Goal: Task Accomplishment & Management: Use online tool/utility

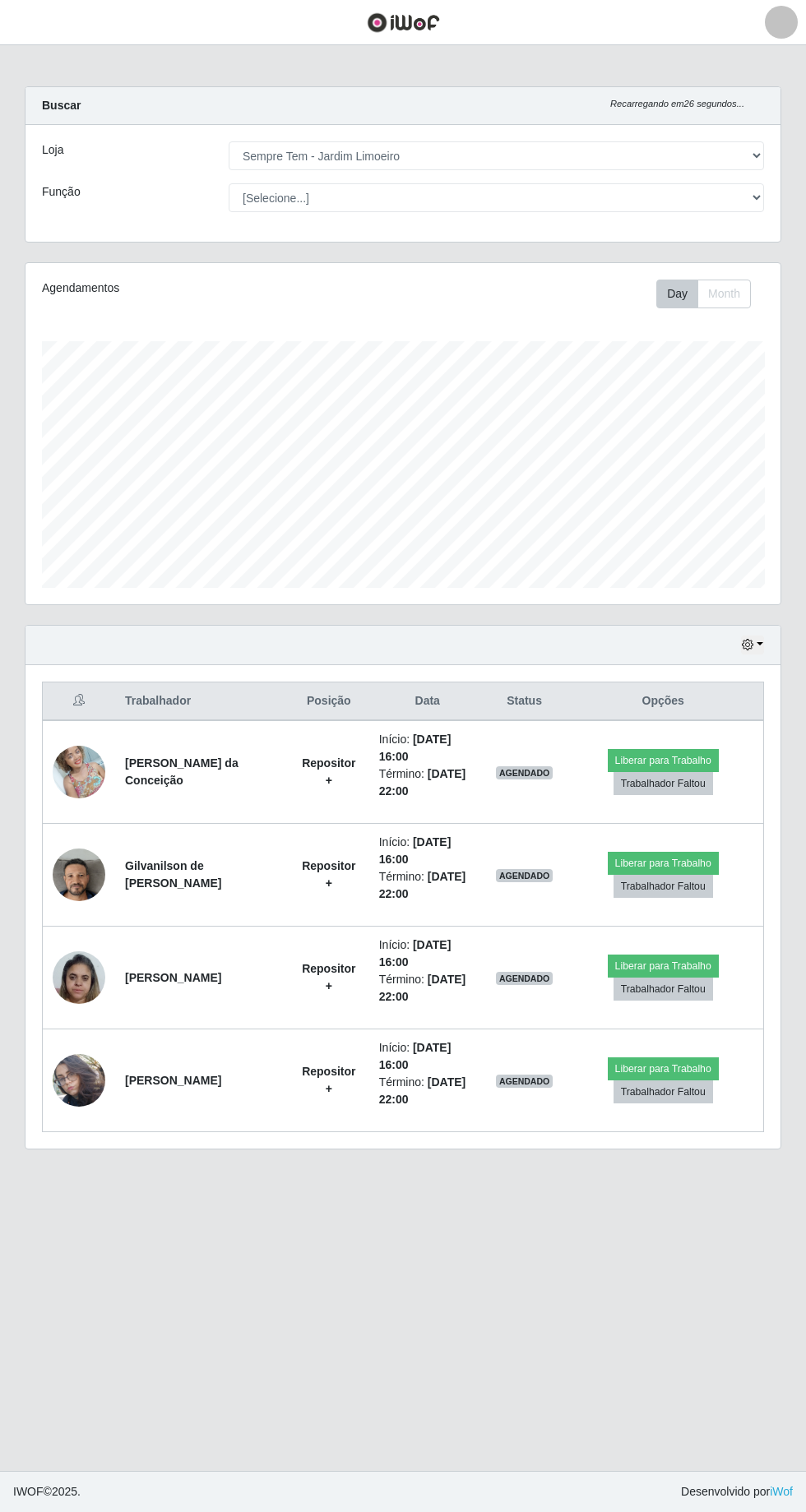
select select "508"
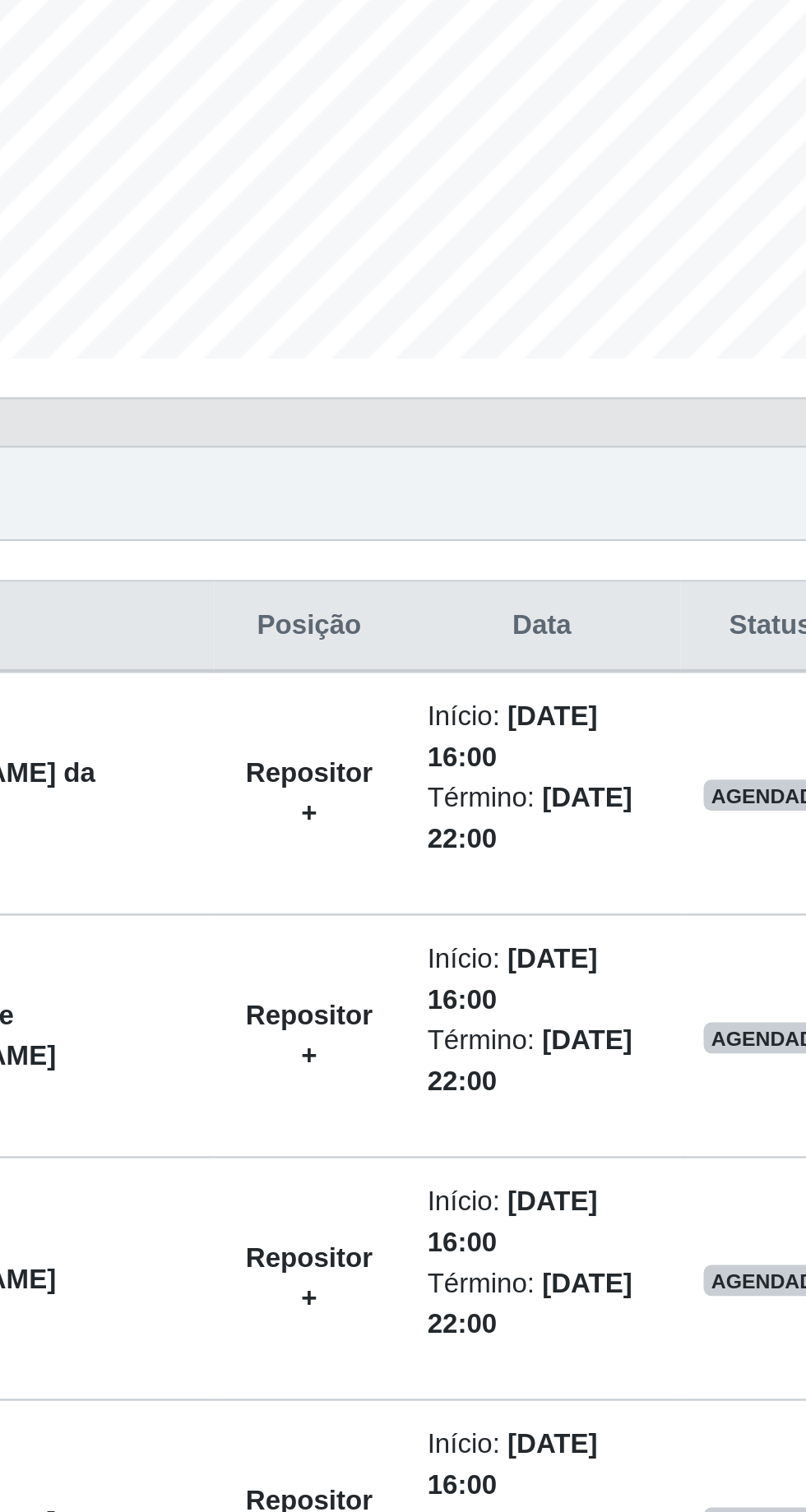
scroll to position [340, 755]
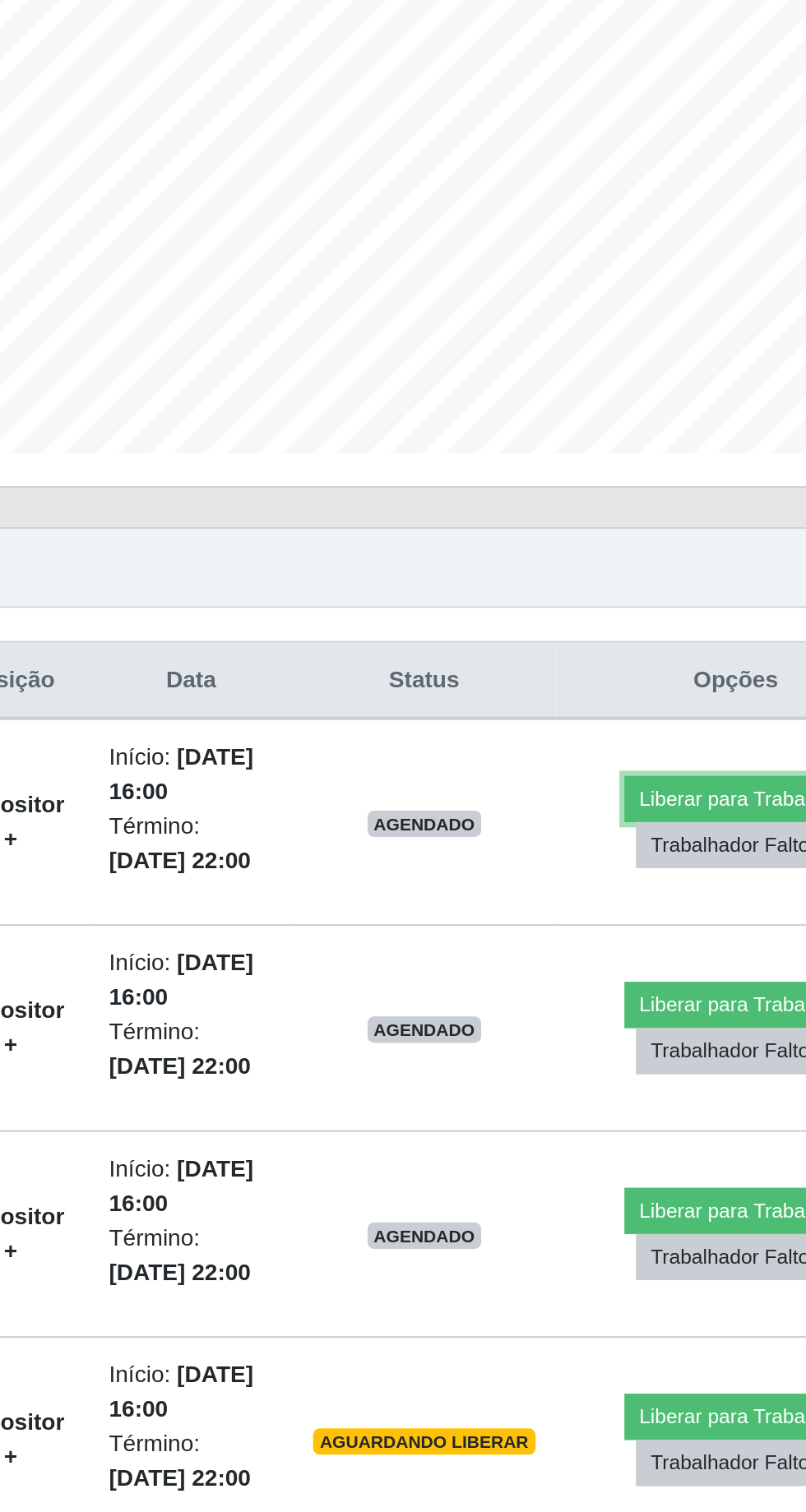
click at [688, 749] on button "Liberar para Trabalho" at bounding box center [673, 760] width 111 height 23
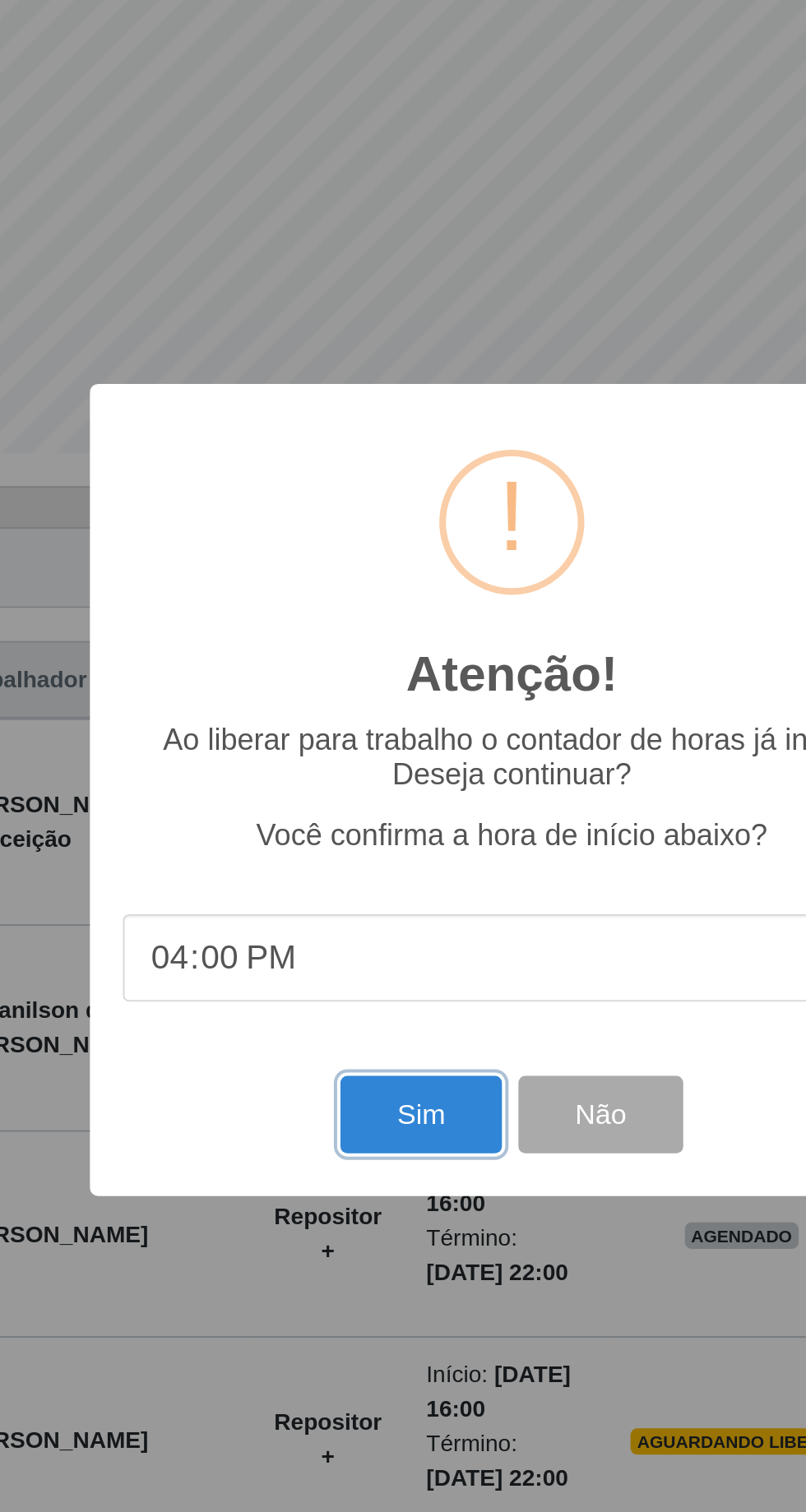
click at [359, 914] on button "Sim" at bounding box center [358, 918] width 79 height 39
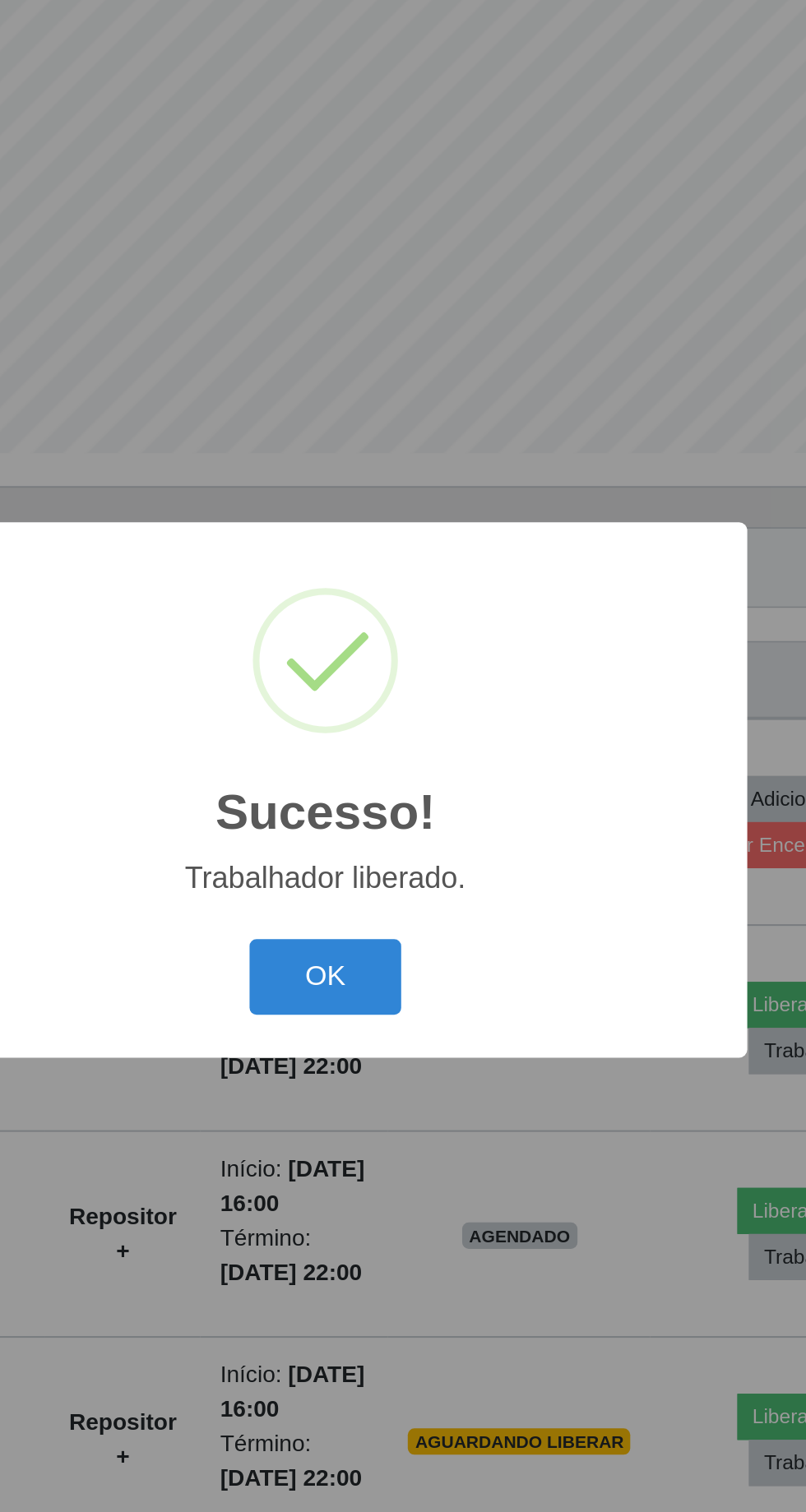
click at [394, 840] on button "OK" at bounding box center [403, 850] width 77 height 39
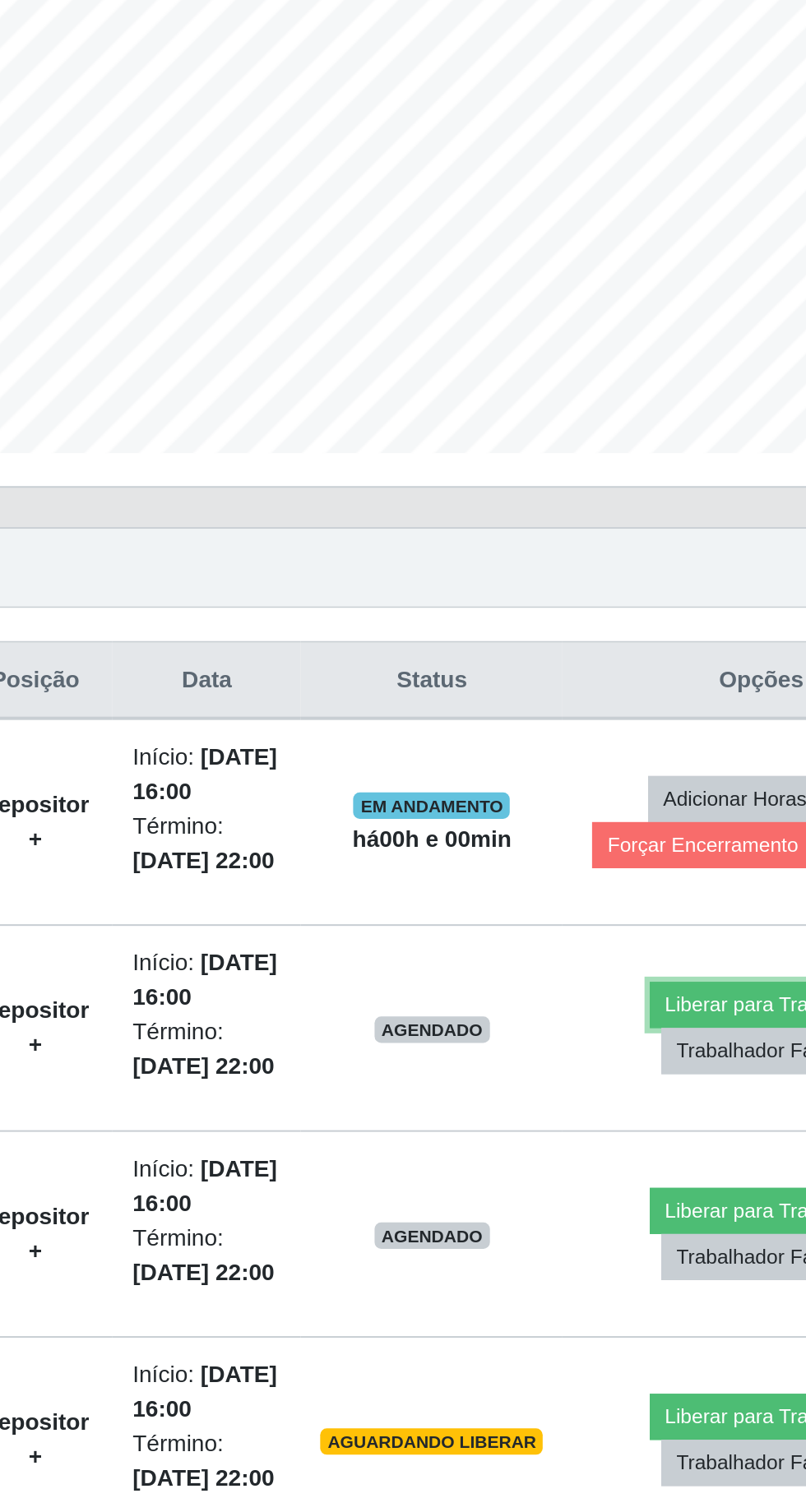
click at [649, 851] on button "Liberar para Trabalho" at bounding box center [664, 863] width 111 height 23
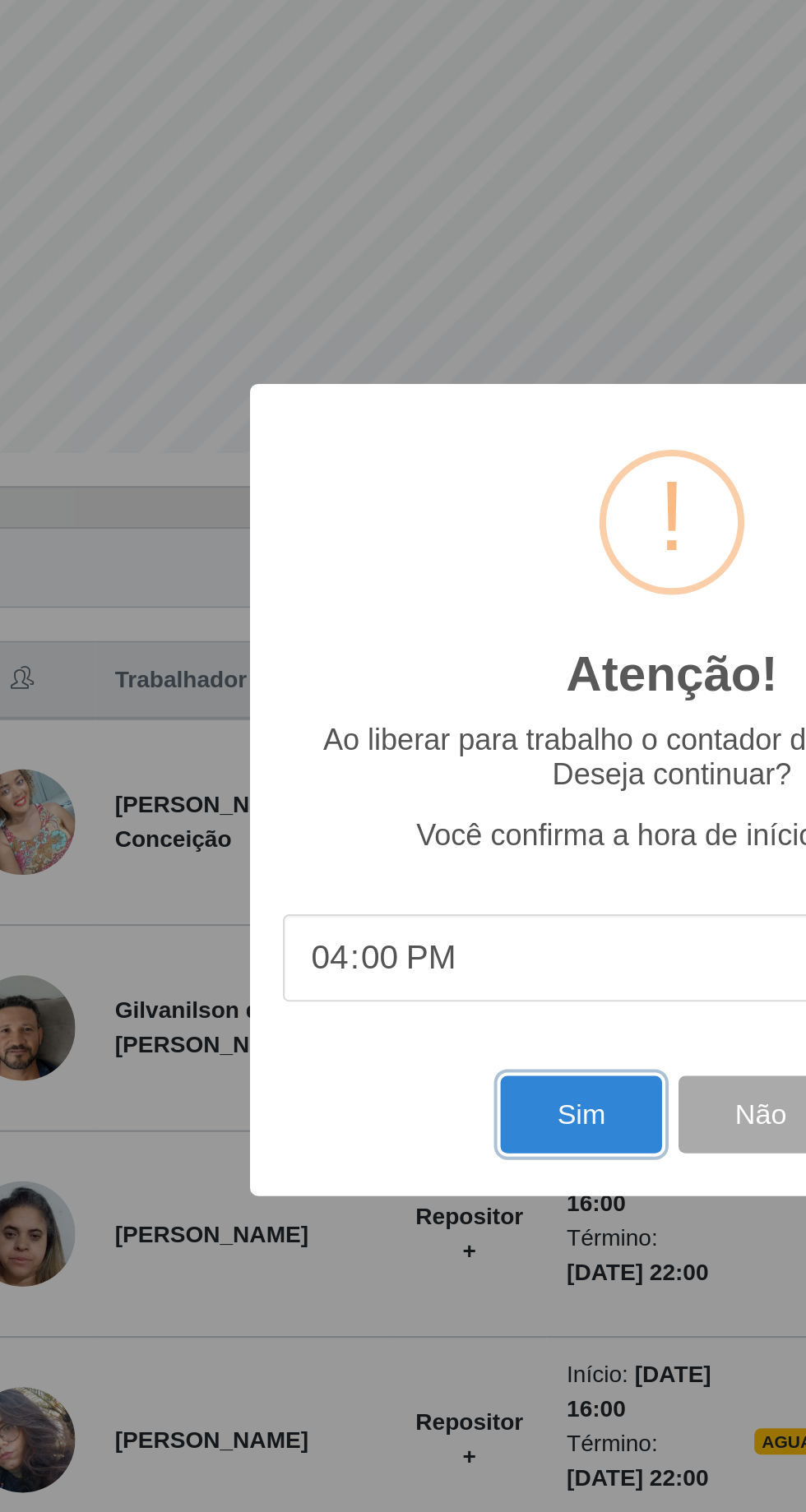
click at [359, 908] on button "Sim" at bounding box center [358, 918] width 79 height 39
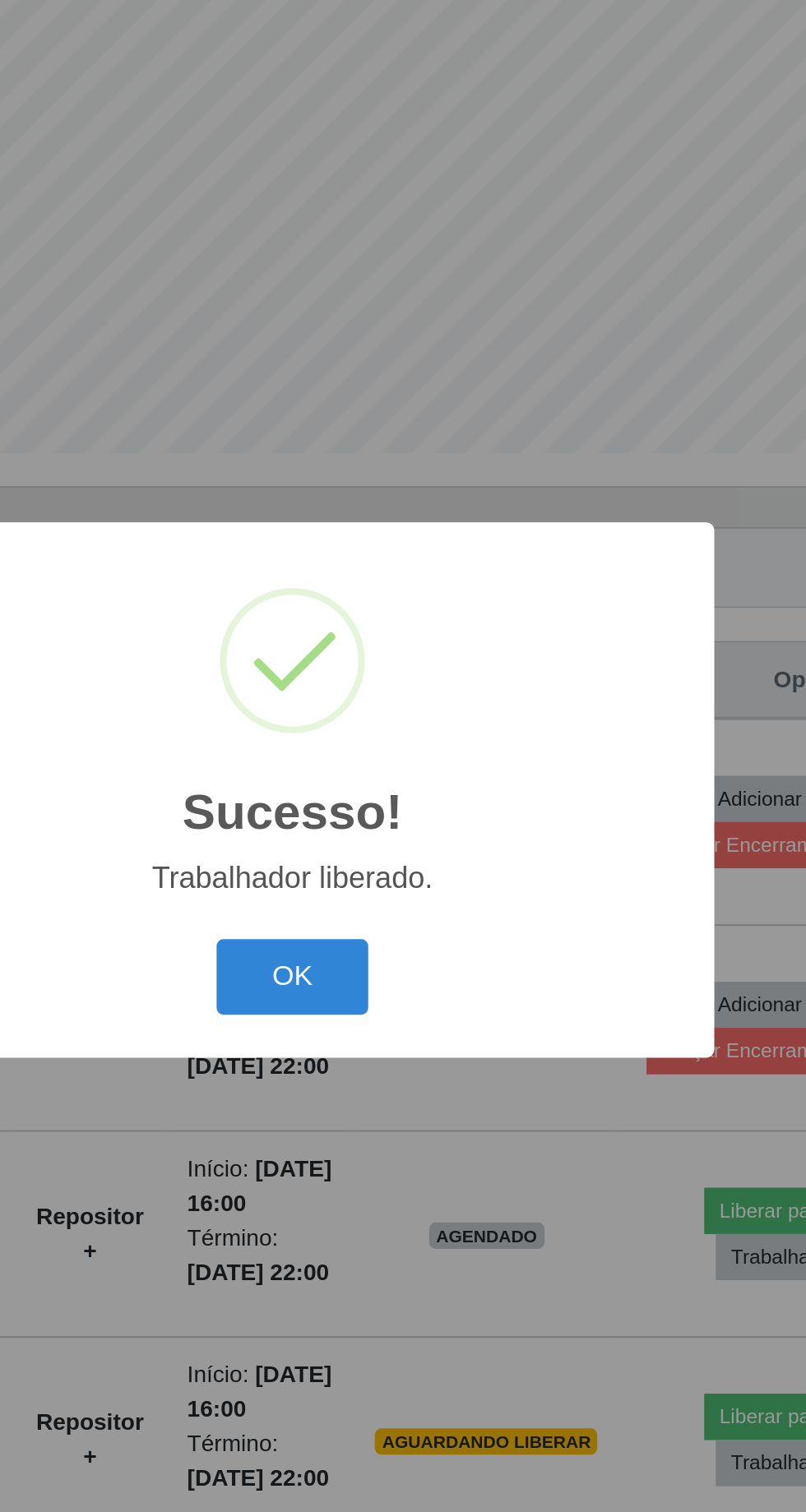
click at [404, 845] on button "OK" at bounding box center [403, 850] width 77 height 39
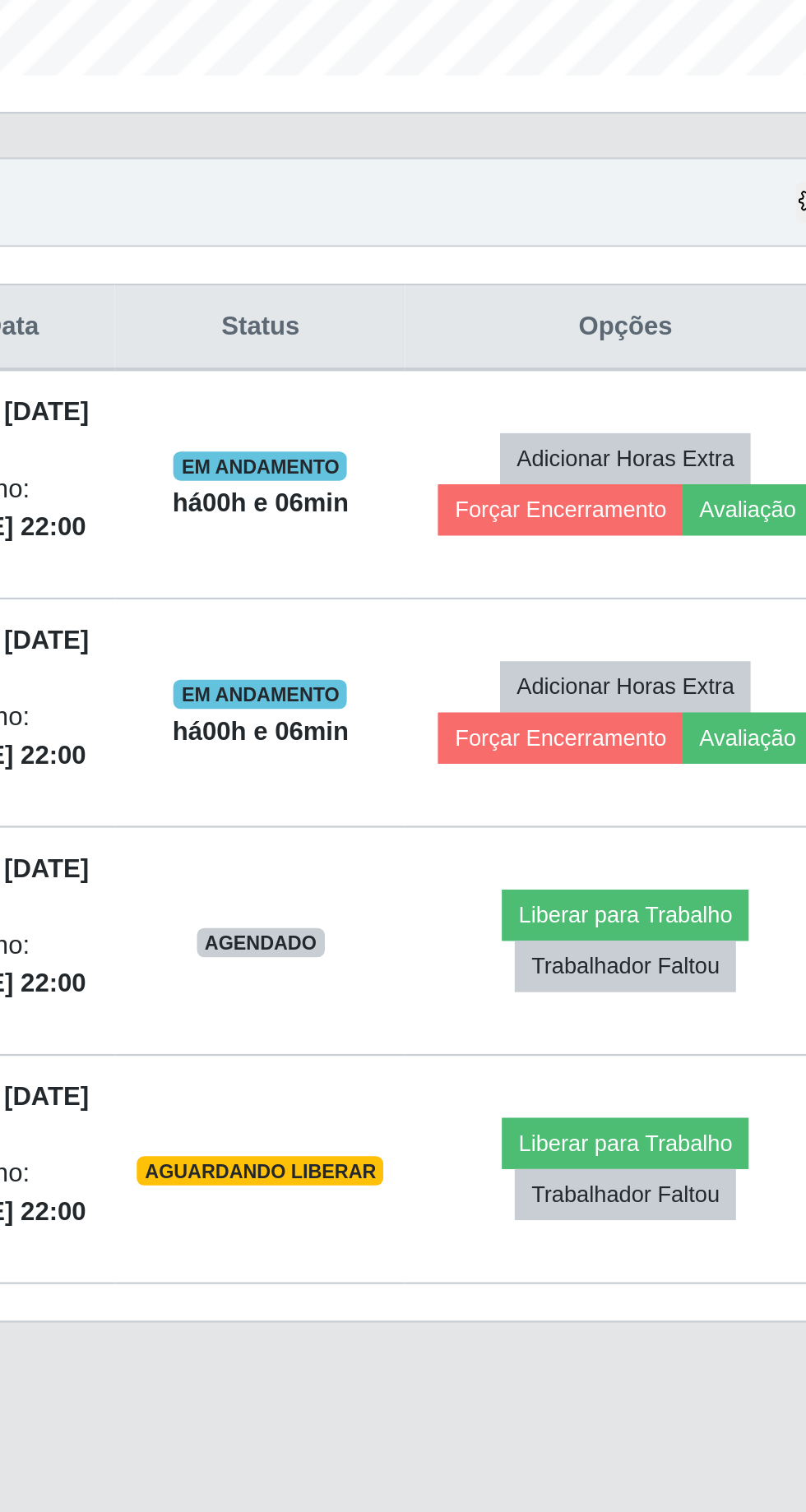
scroll to position [109, 0]
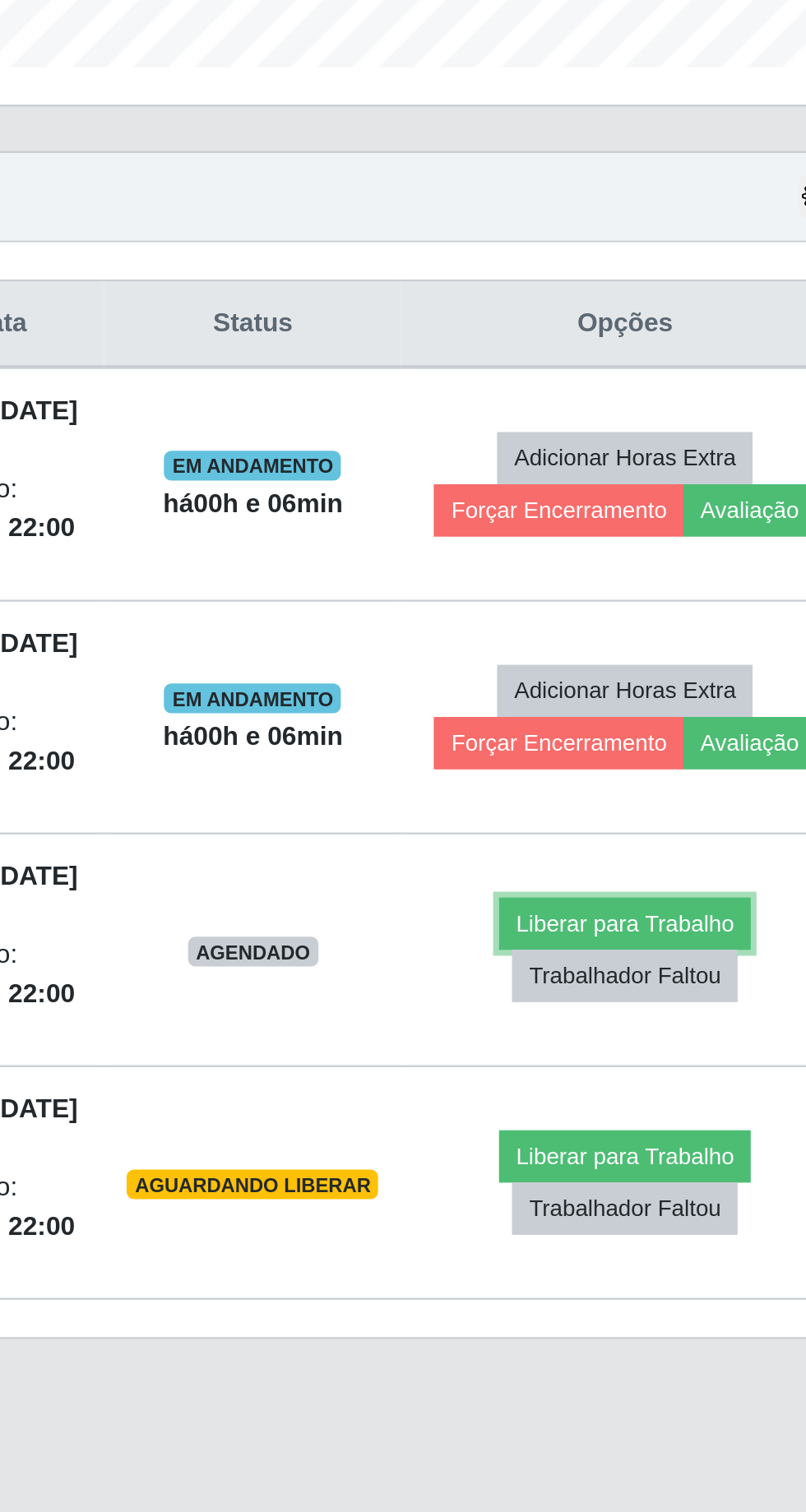
click at [662, 954] on button "Liberar para Trabalho" at bounding box center [664, 965] width 111 height 23
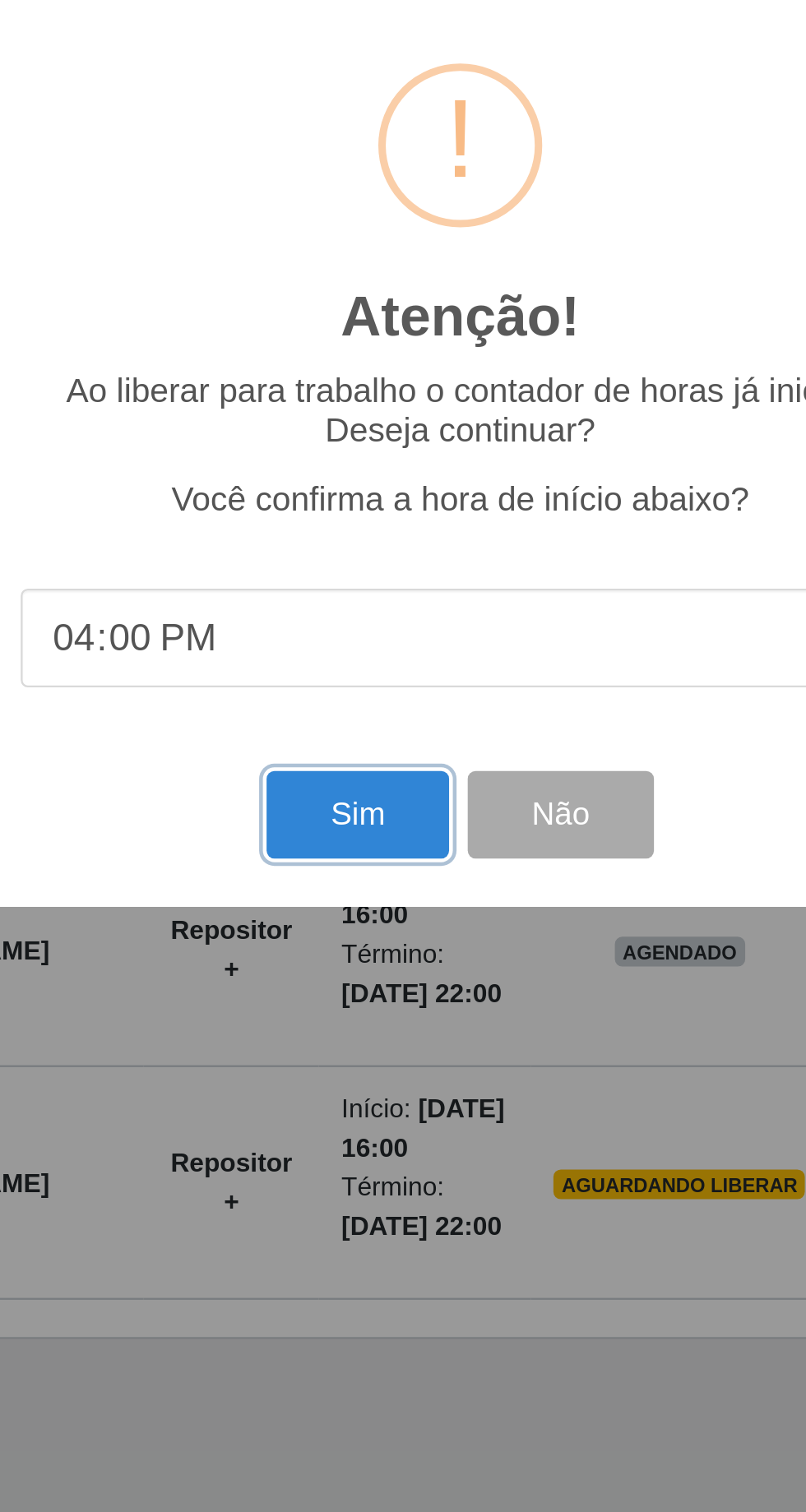
click at [352, 914] on button "Sim" at bounding box center [358, 918] width 79 height 39
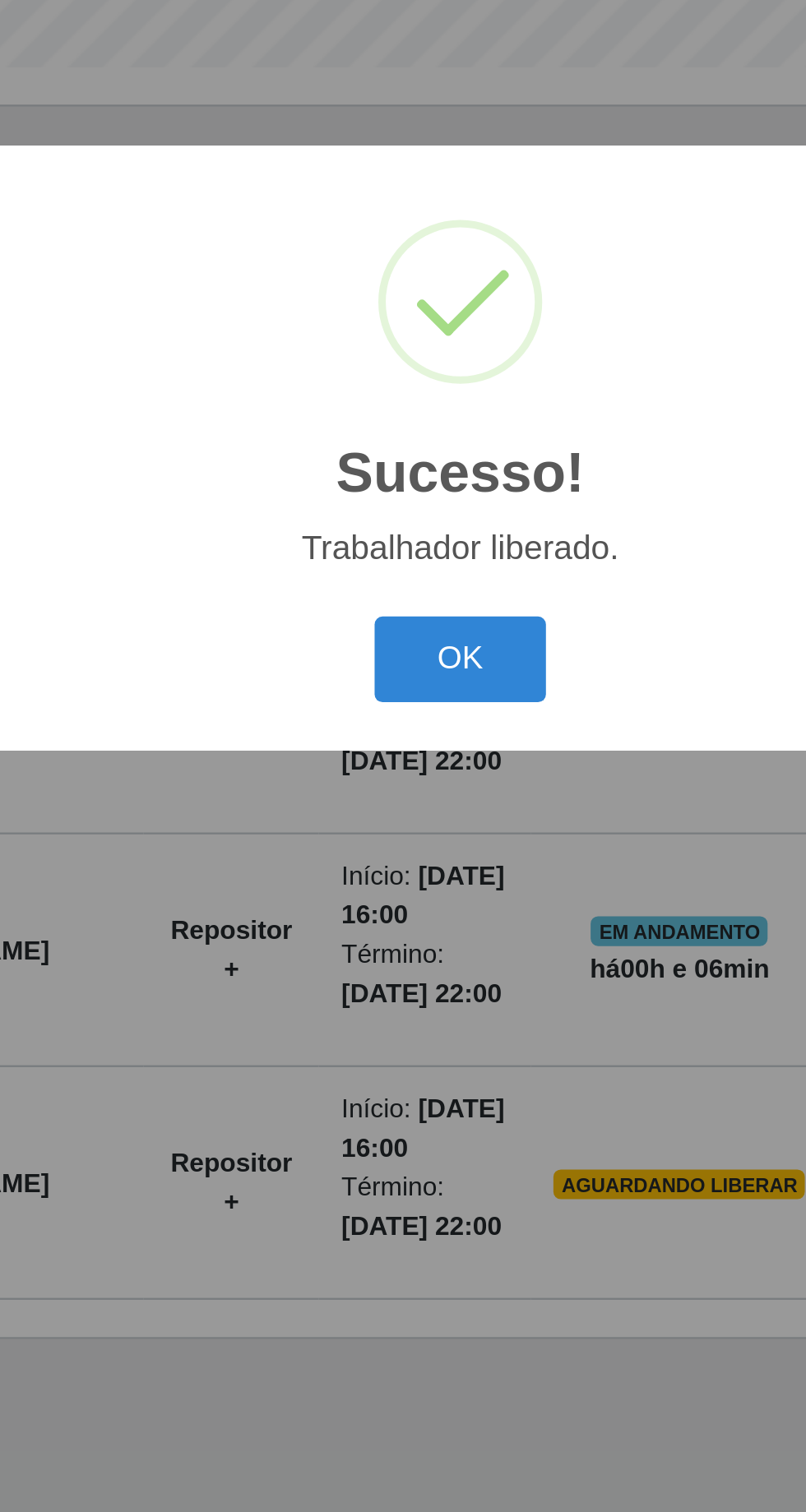
click at [407, 845] on button "OK" at bounding box center [403, 850] width 77 height 39
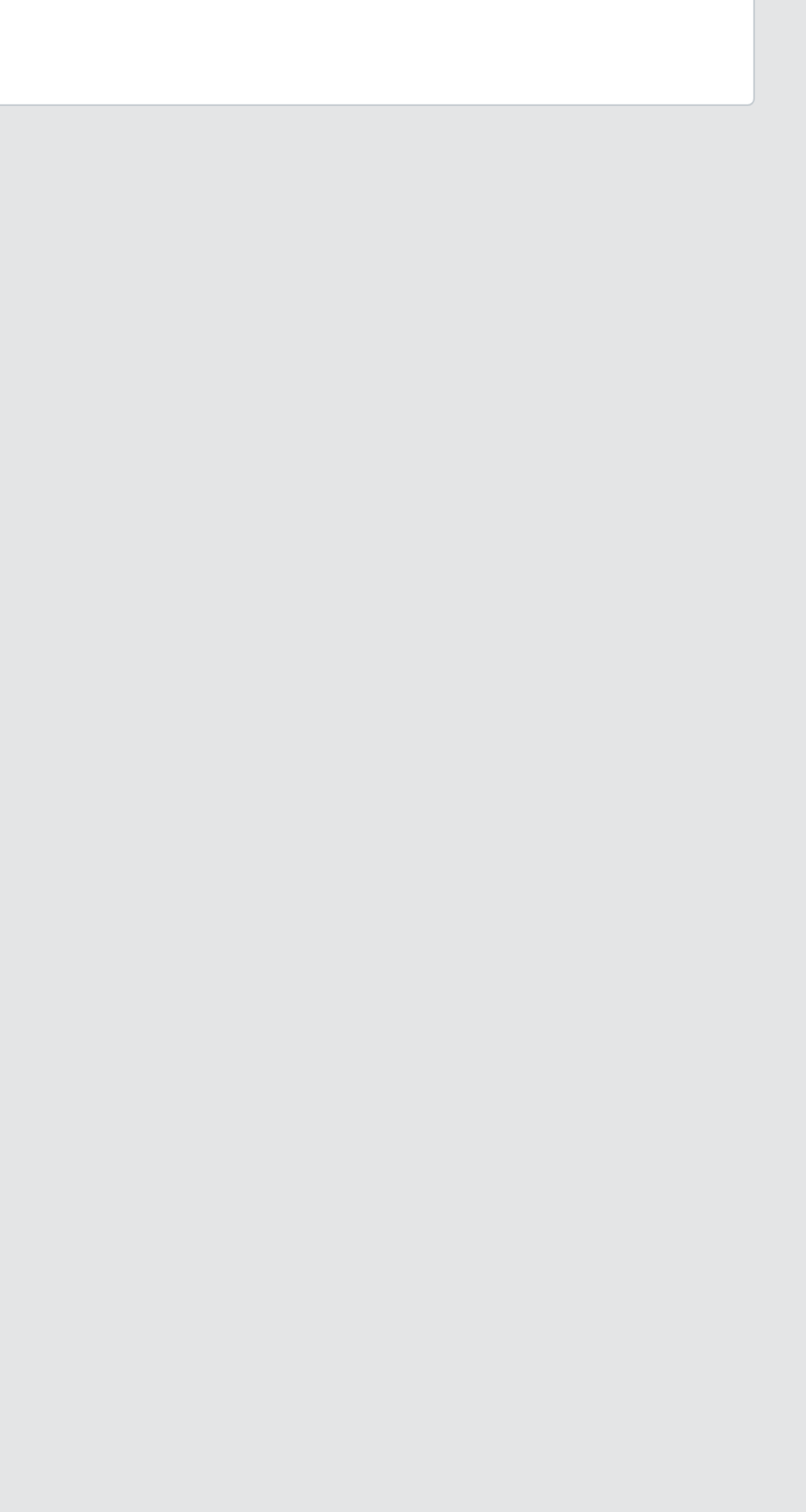
scroll to position [109, 0]
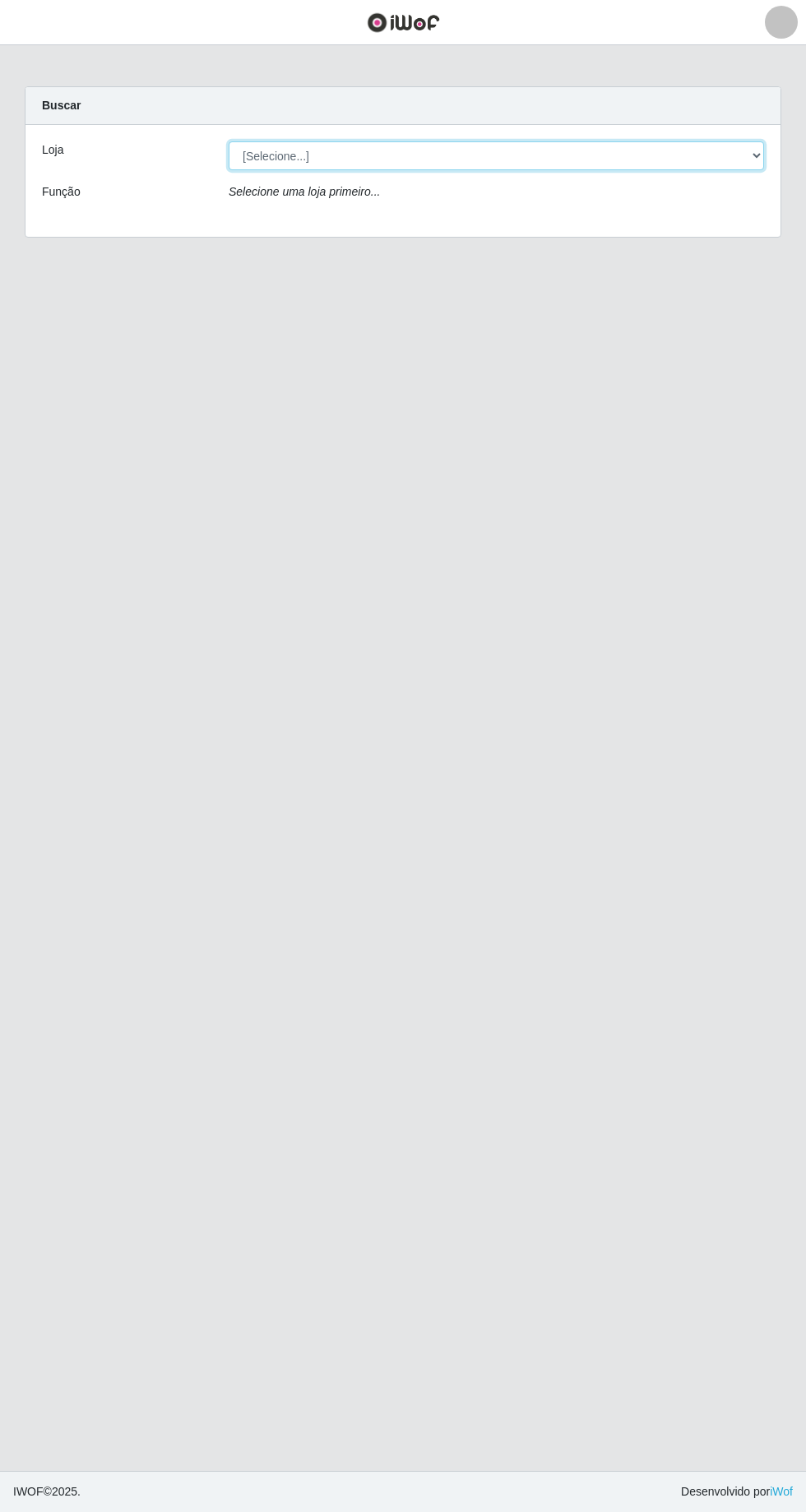
click at [753, 146] on select "[Selecione...] [GEOGRAPHIC_DATA] - [GEOGRAPHIC_DATA] [GEOGRAPHIC_DATA] - [GEOGR…" at bounding box center [497, 155] width 536 height 28
select select "508"
click at [229, 142] on select "[Selecione...] [GEOGRAPHIC_DATA] - [GEOGRAPHIC_DATA] [GEOGRAPHIC_DATA] - [GEOGR…" at bounding box center [497, 155] width 536 height 28
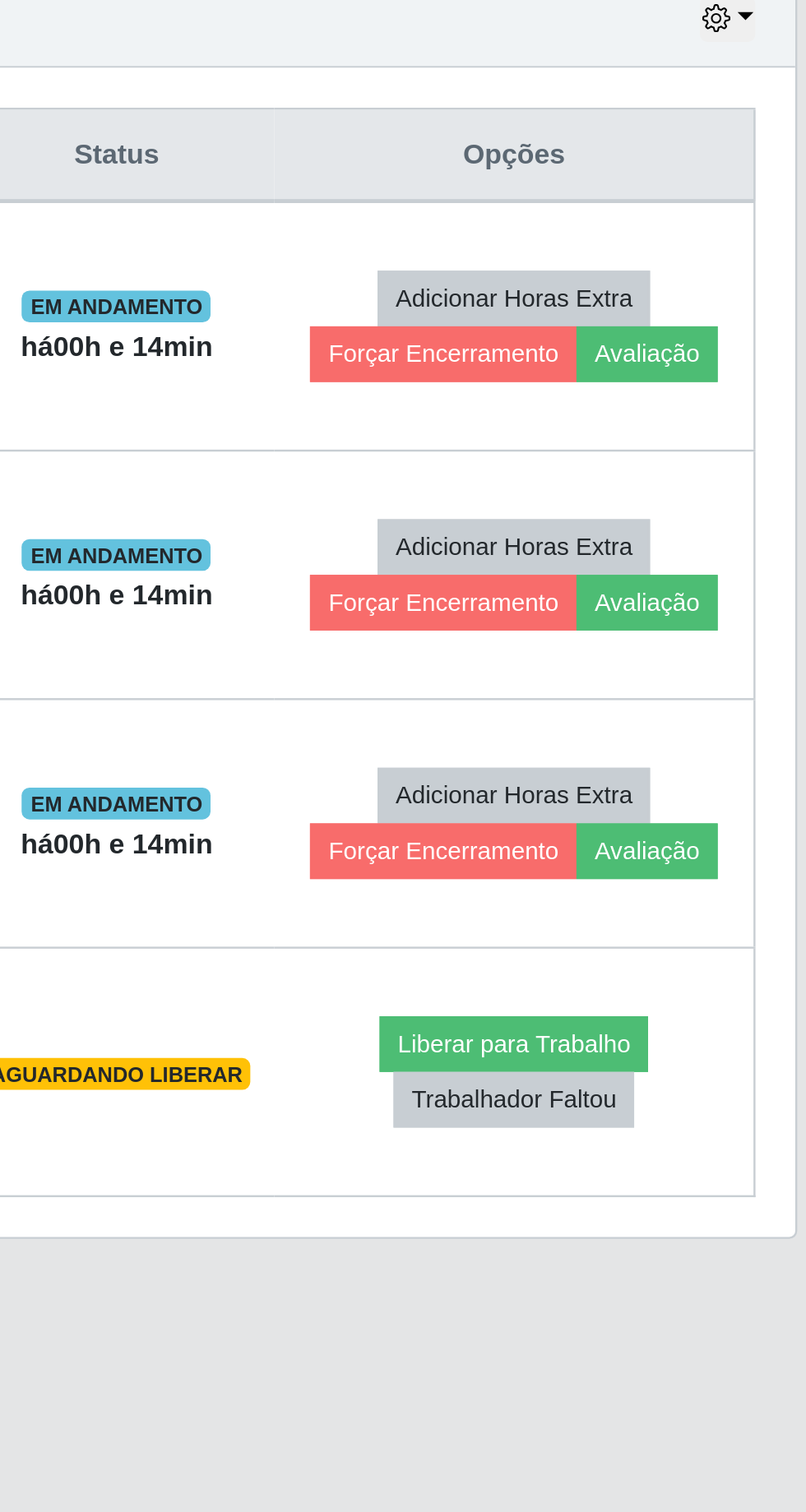
scroll to position [9, 0]
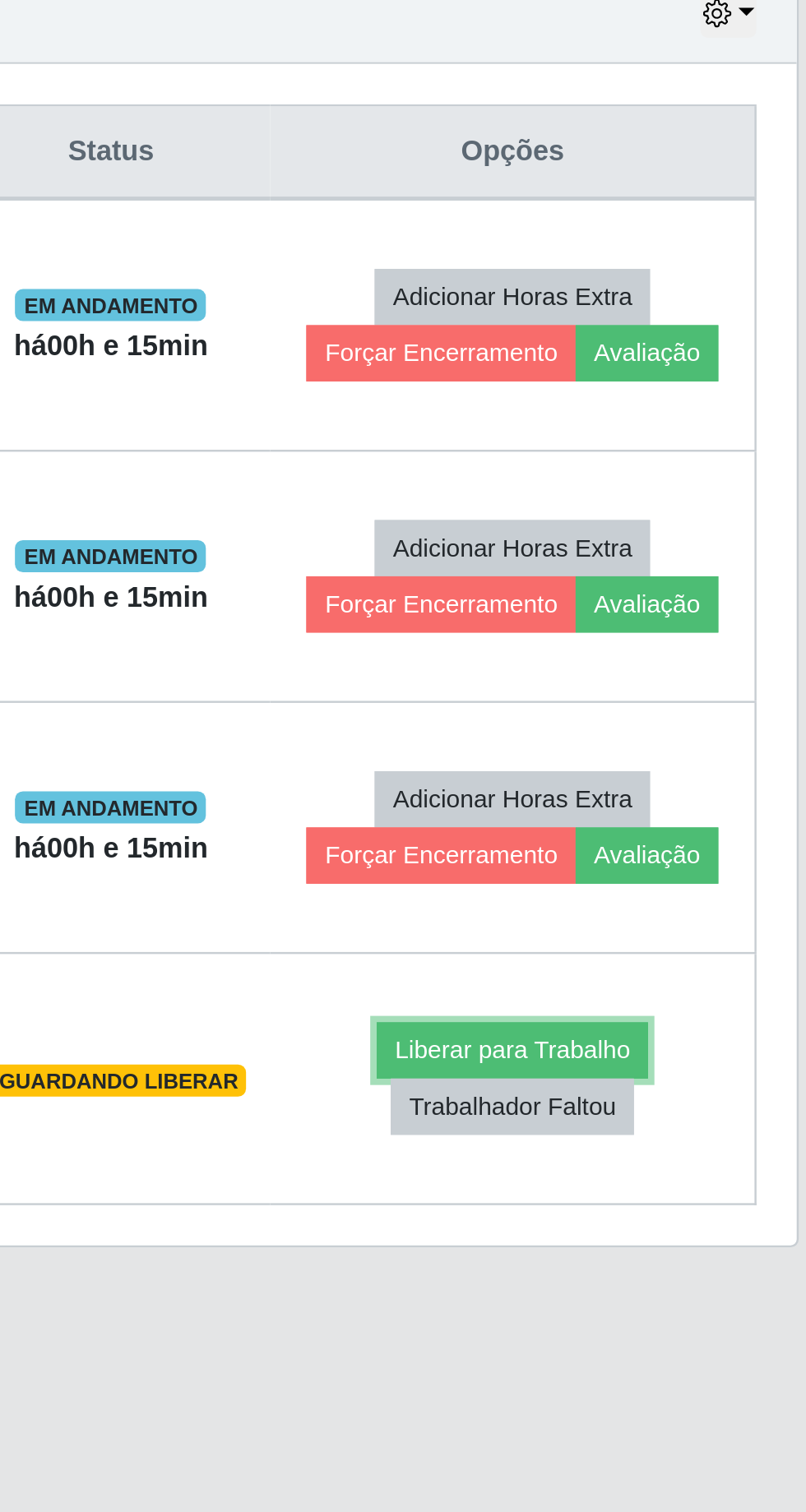
click at [706, 1057] on button "Liberar para Trabalho" at bounding box center [664, 1068] width 111 height 23
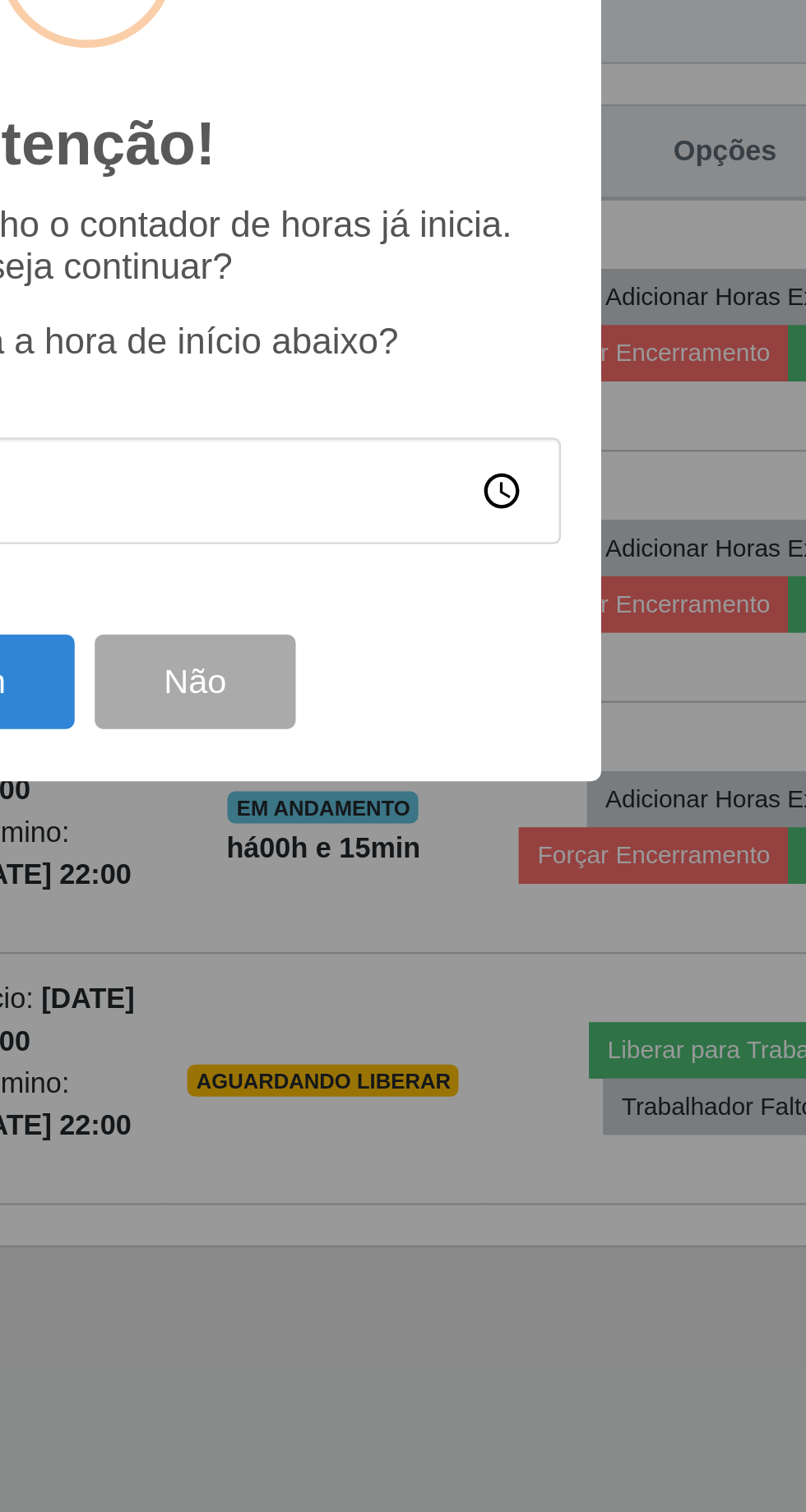
click at [584, 840] on input "16:00" at bounding box center [403, 839] width 388 height 43
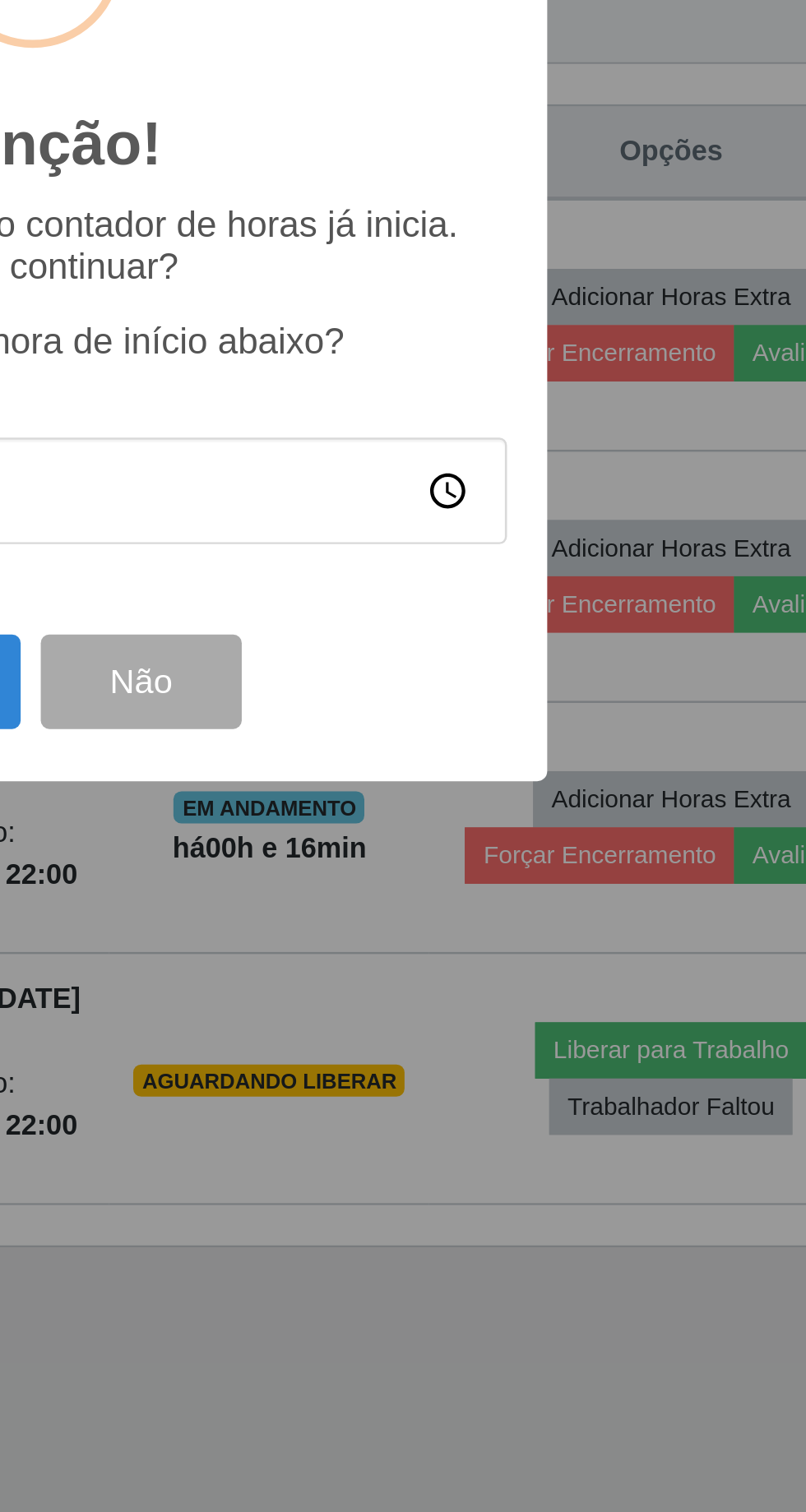
click at [587, 838] on input "16:15" at bounding box center [403, 839] width 388 height 43
type input "16:00"
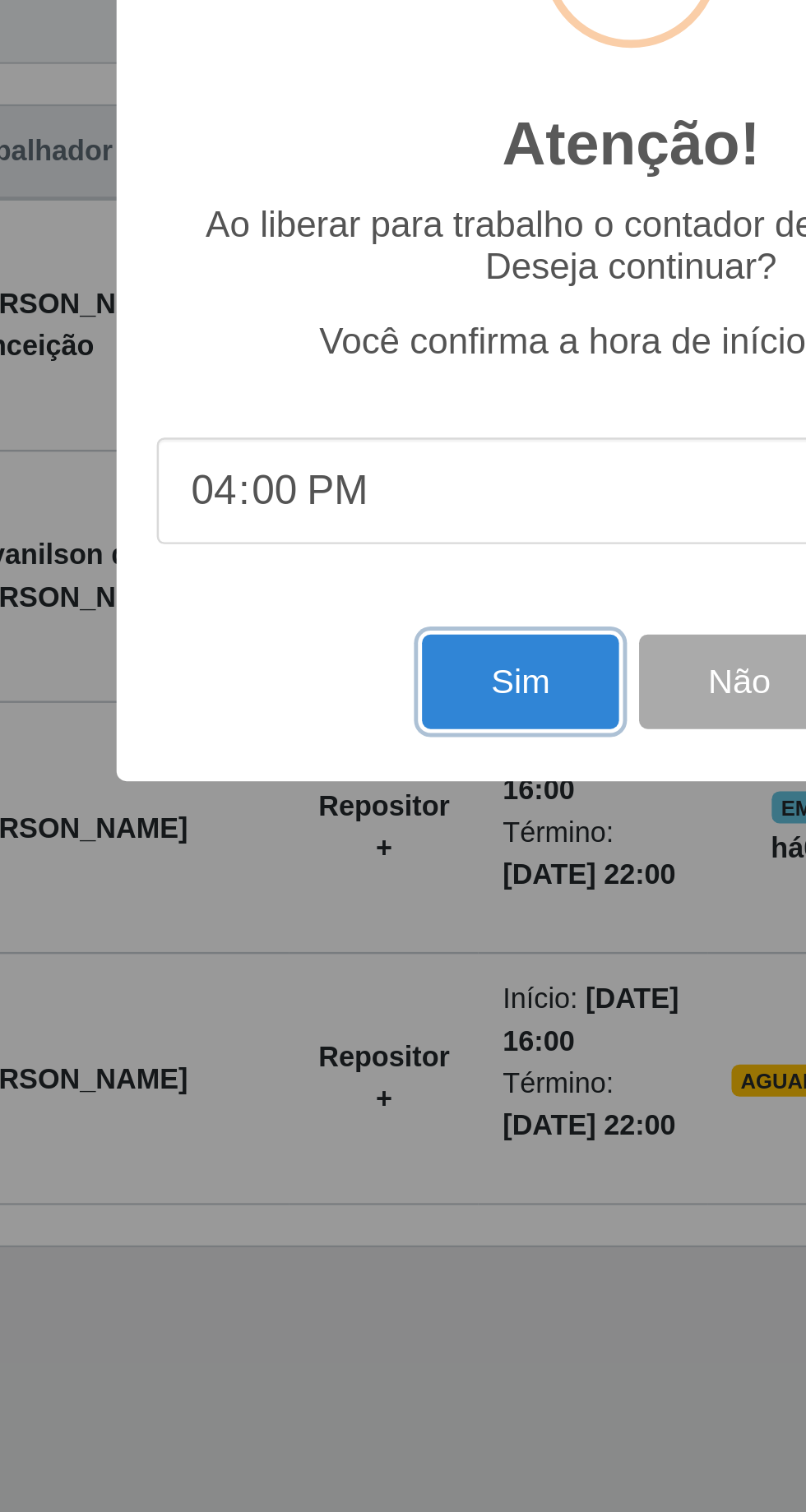
click at [366, 920] on button "Sim" at bounding box center [358, 918] width 79 height 39
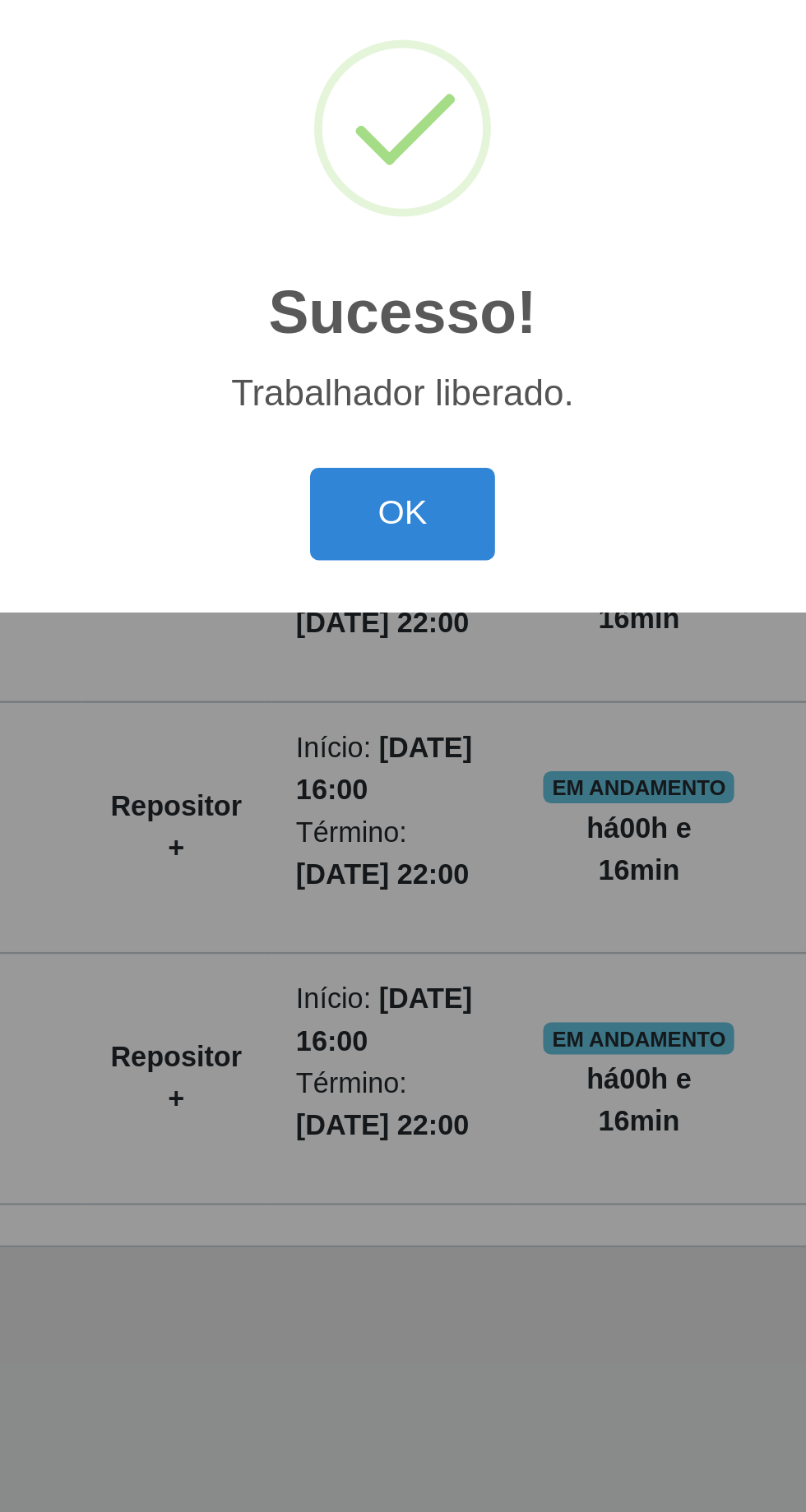
click at [416, 848] on button "OK" at bounding box center [403, 850] width 77 height 39
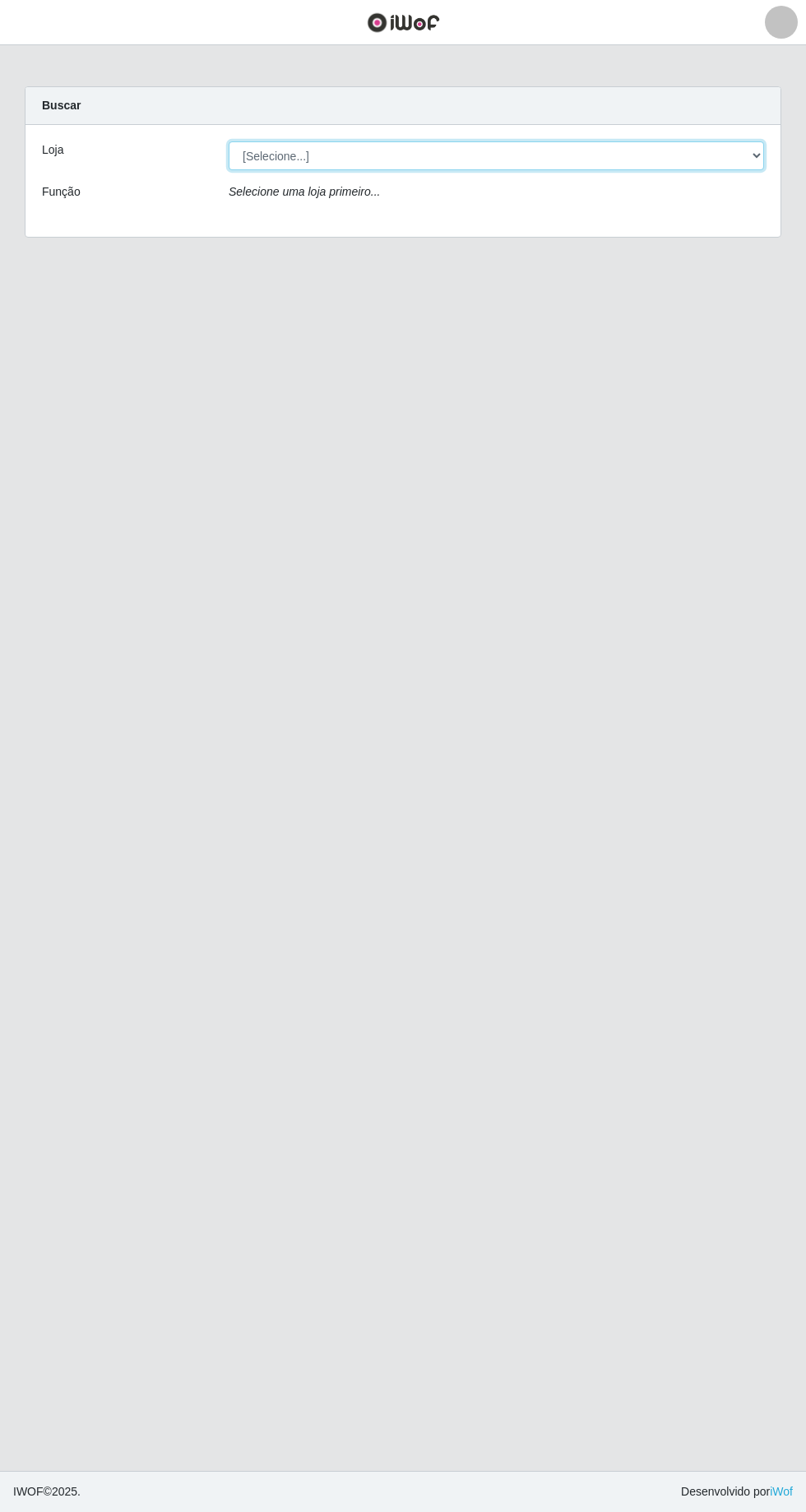
click at [757, 152] on select "[Selecione...] [GEOGRAPHIC_DATA] - [GEOGRAPHIC_DATA] [GEOGRAPHIC_DATA] - [GEOGR…" at bounding box center [497, 155] width 536 height 28
select select "508"
click at [229, 142] on select "[Selecione...] [GEOGRAPHIC_DATA] - [GEOGRAPHIC_DATA] [GEOGRAPHIC_DATA] - [GEOGR…" at bounding box center [497, 155] width 536 height 28
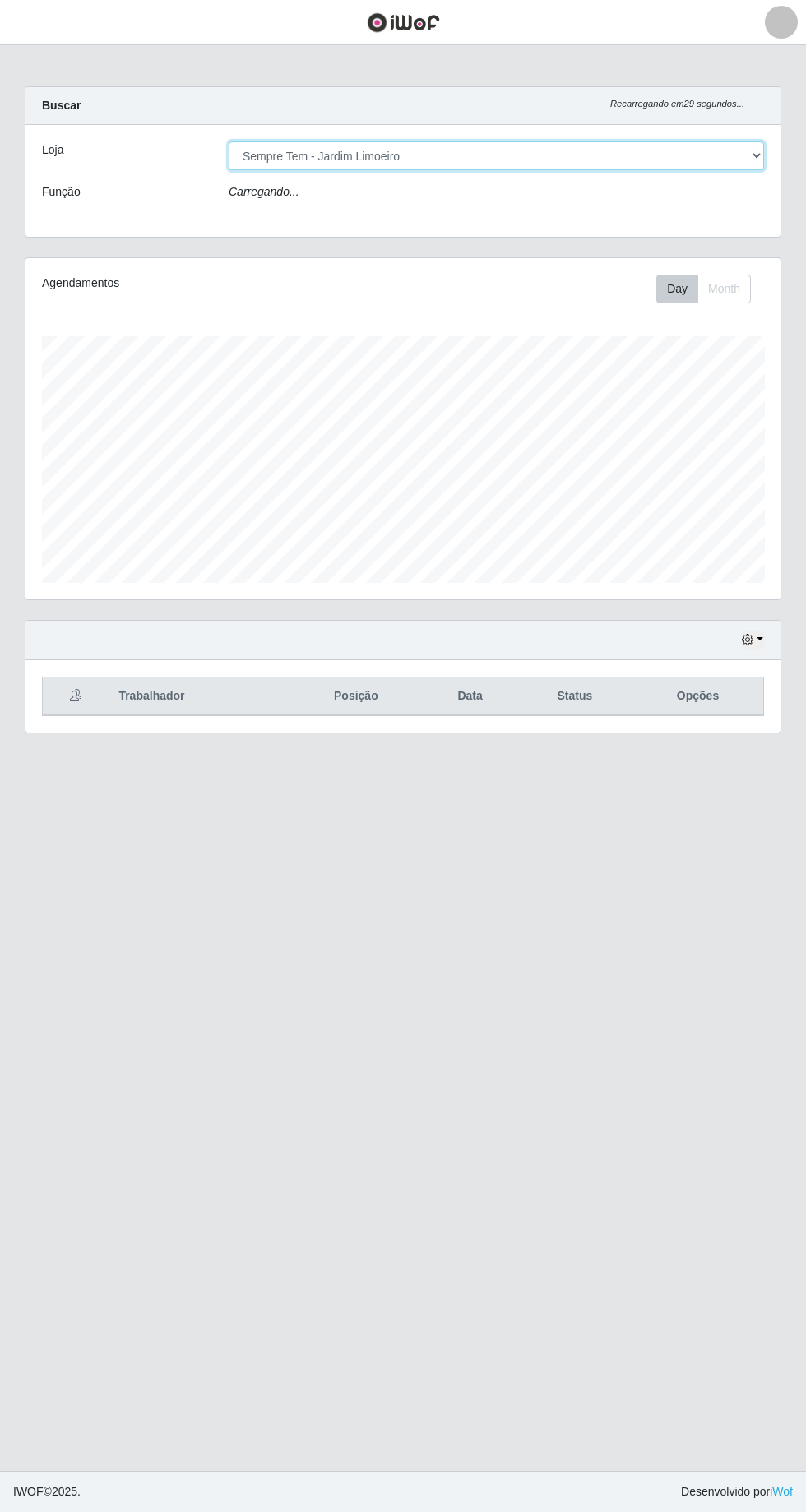
scroll to position [340, 755]
